Goal: Task Accomplishment & Management: Manage account settings

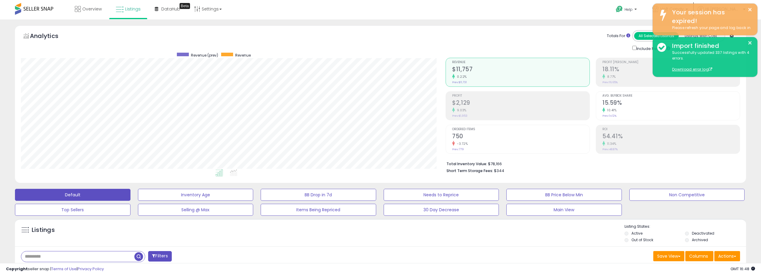
scroll to position [123, 425]
